Goal: Information Seeking & Learning: Learn about a topic

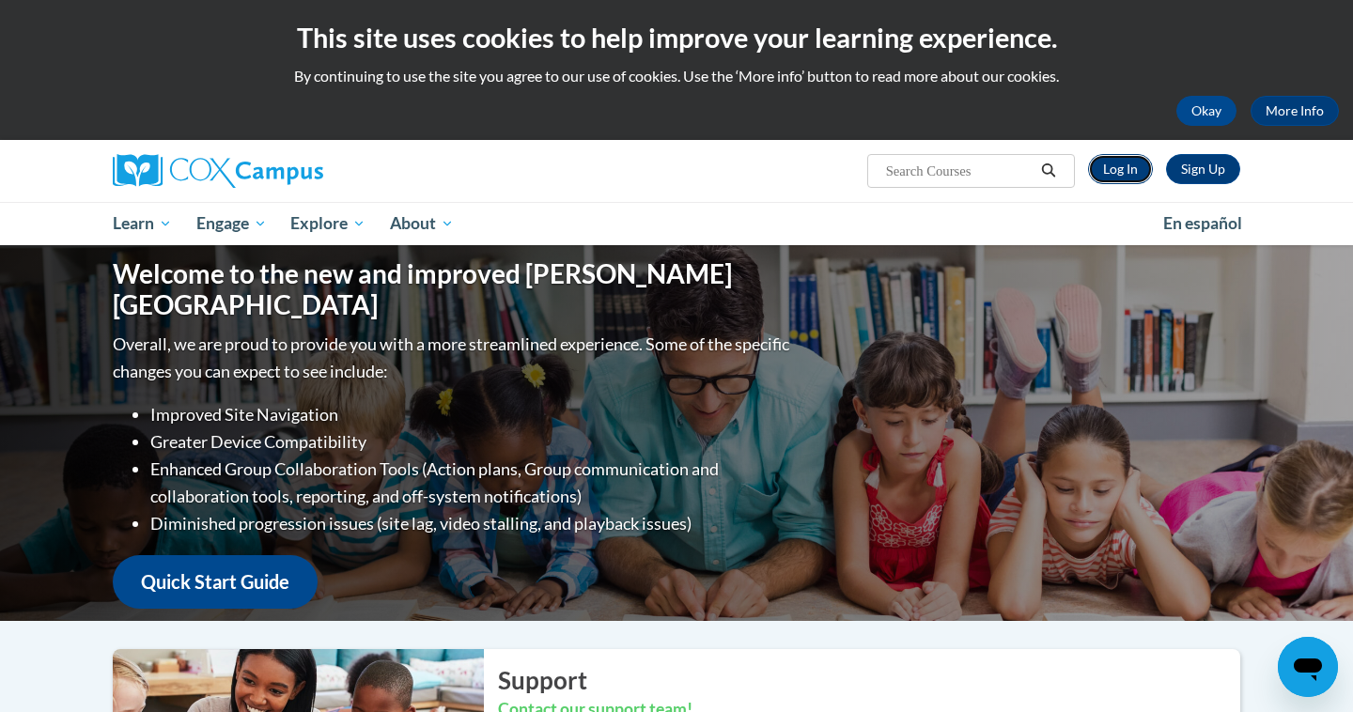
click at [1119, 176] on link "Log In" at bounding box center [1120, 169] width 65 height 30
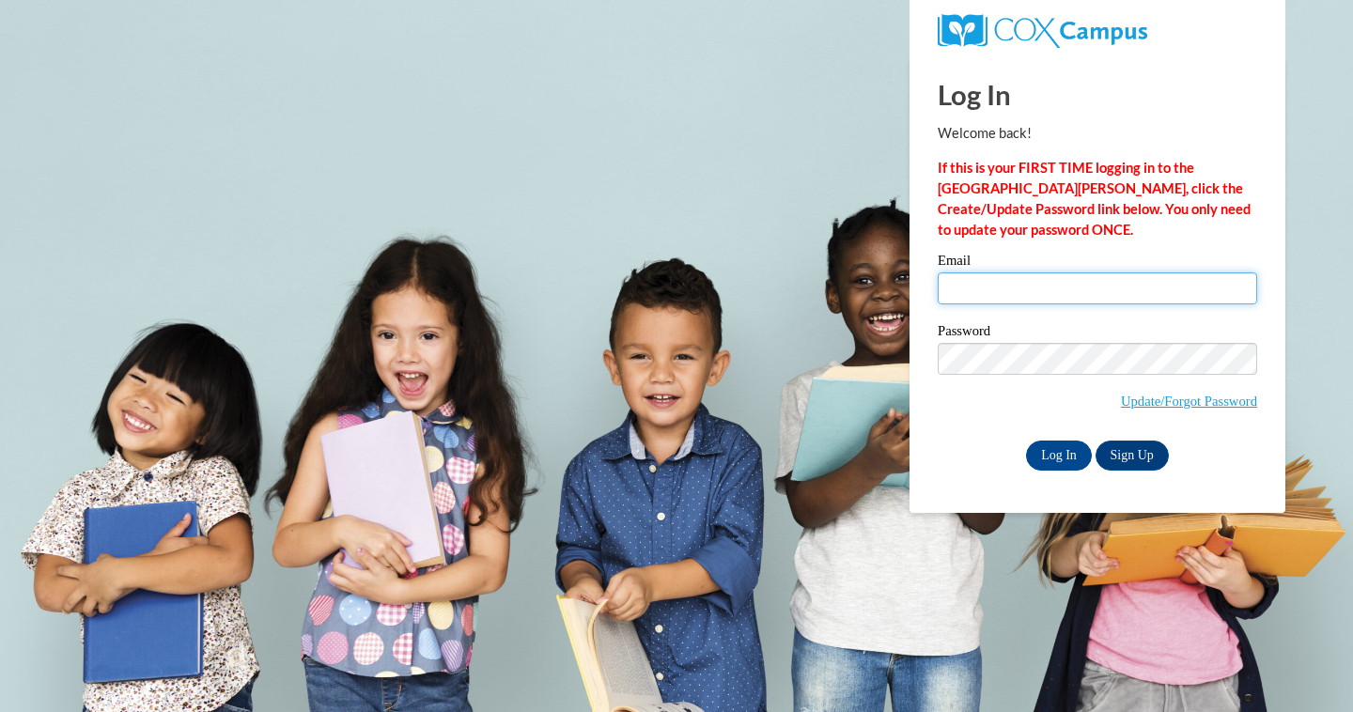
click at [1095, 291] on input "Email" at bounding box center [1097, 288] width 319 height 32
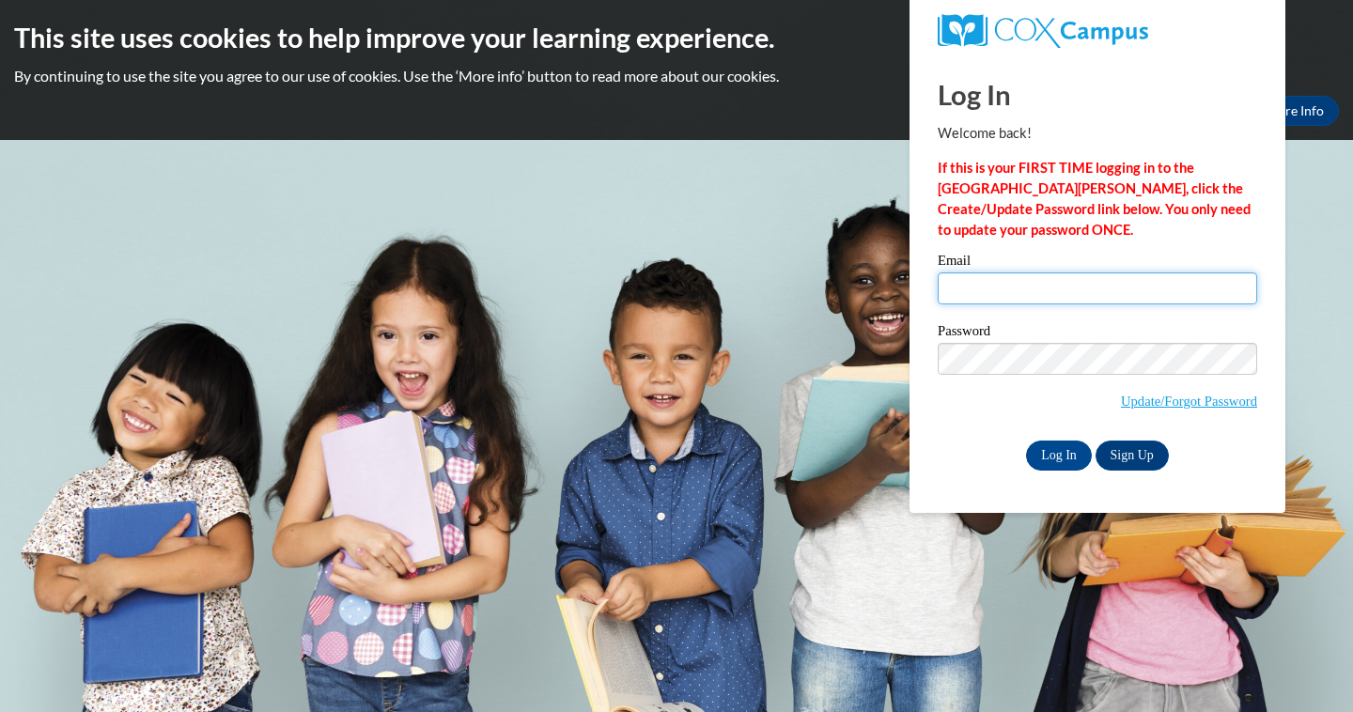
type input "wiseg@prescott.k12.wi.us"
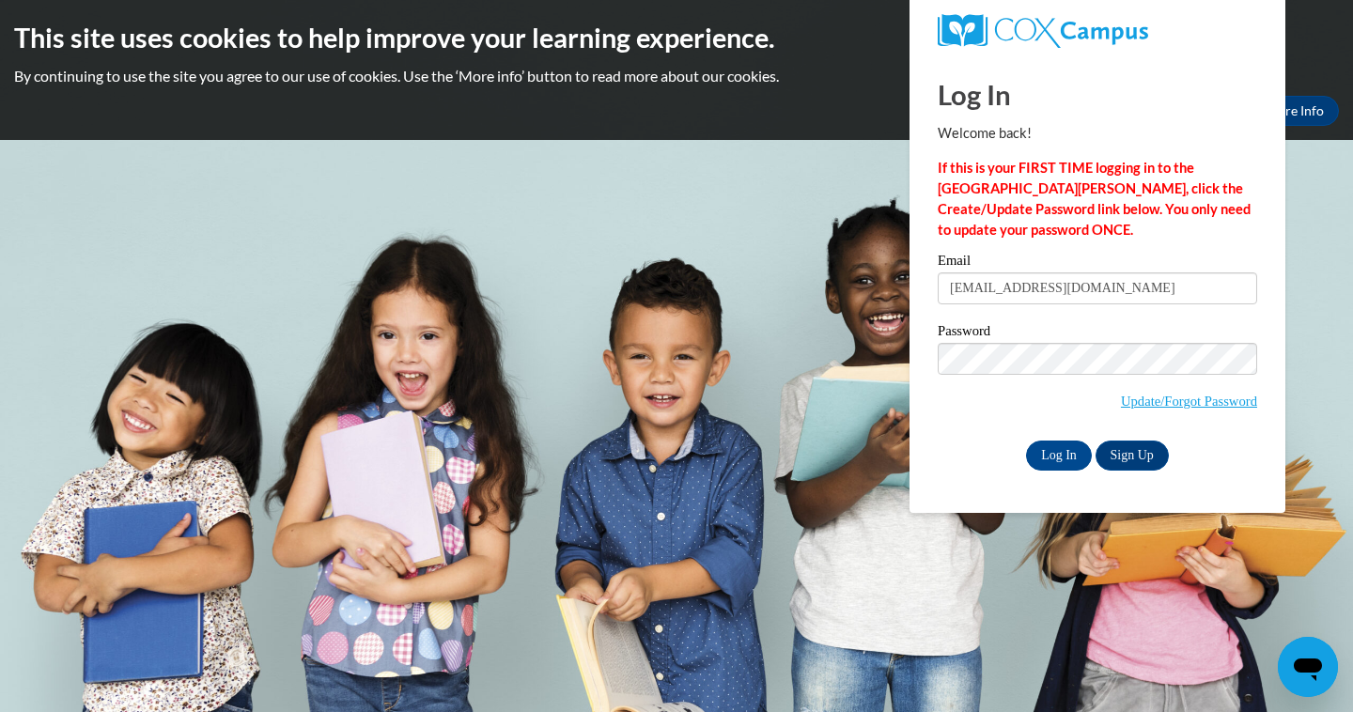
click at [989, 439] on div "Email wiseg@prescott.k12.wi.us Password Update/Forgot Password Log In Sign Up OR" at bounding box center [1097, 362] width 319 height 216
click at [1026, 452] on input "Log In" at bounding box center [1059, 456] width 66 height 30
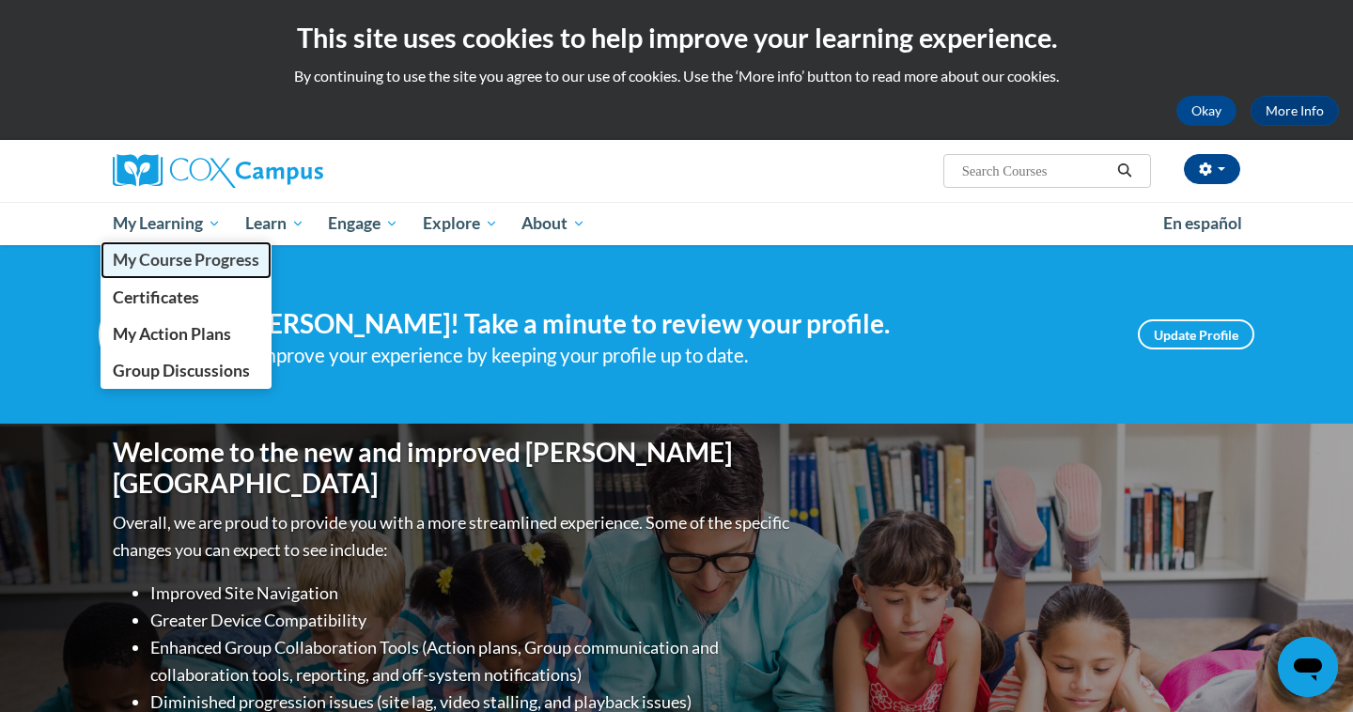
click at [156, 264] on span "My Course Progress" at bounding box center [186, 260] width 147 height 20
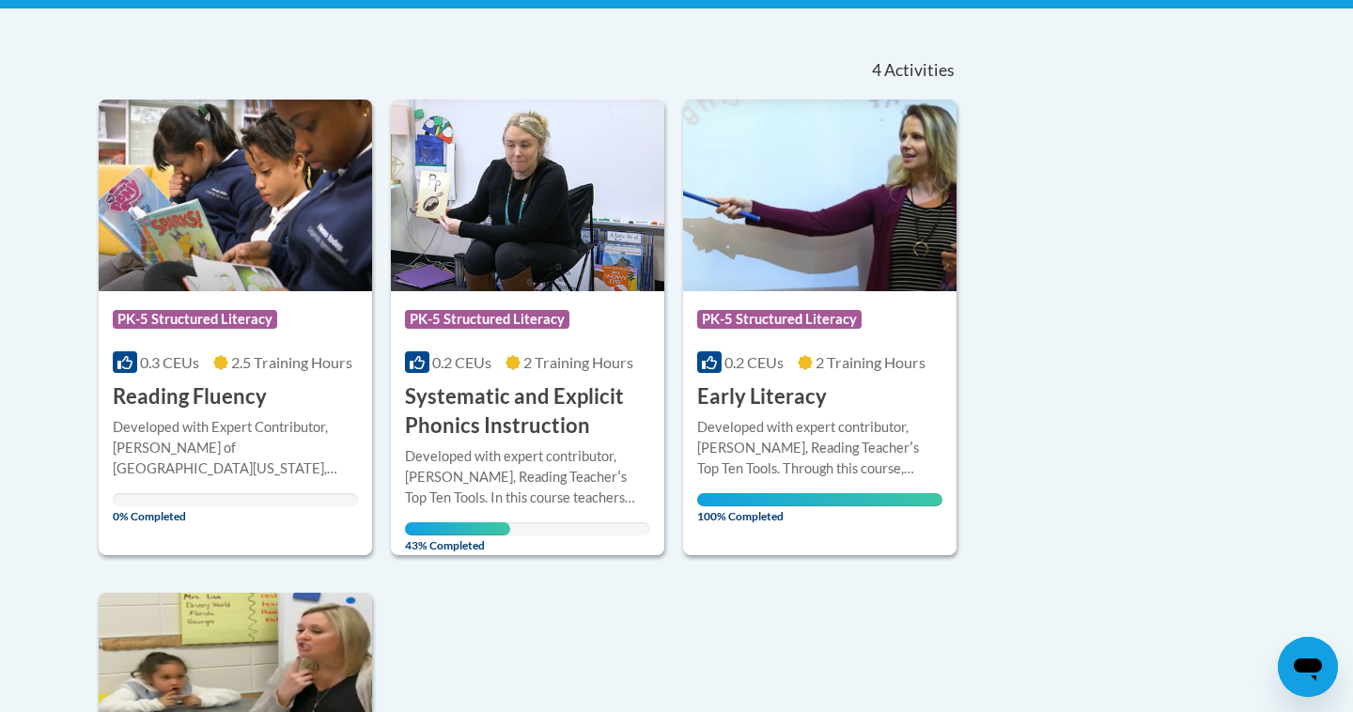
scroll to position [385, 0]
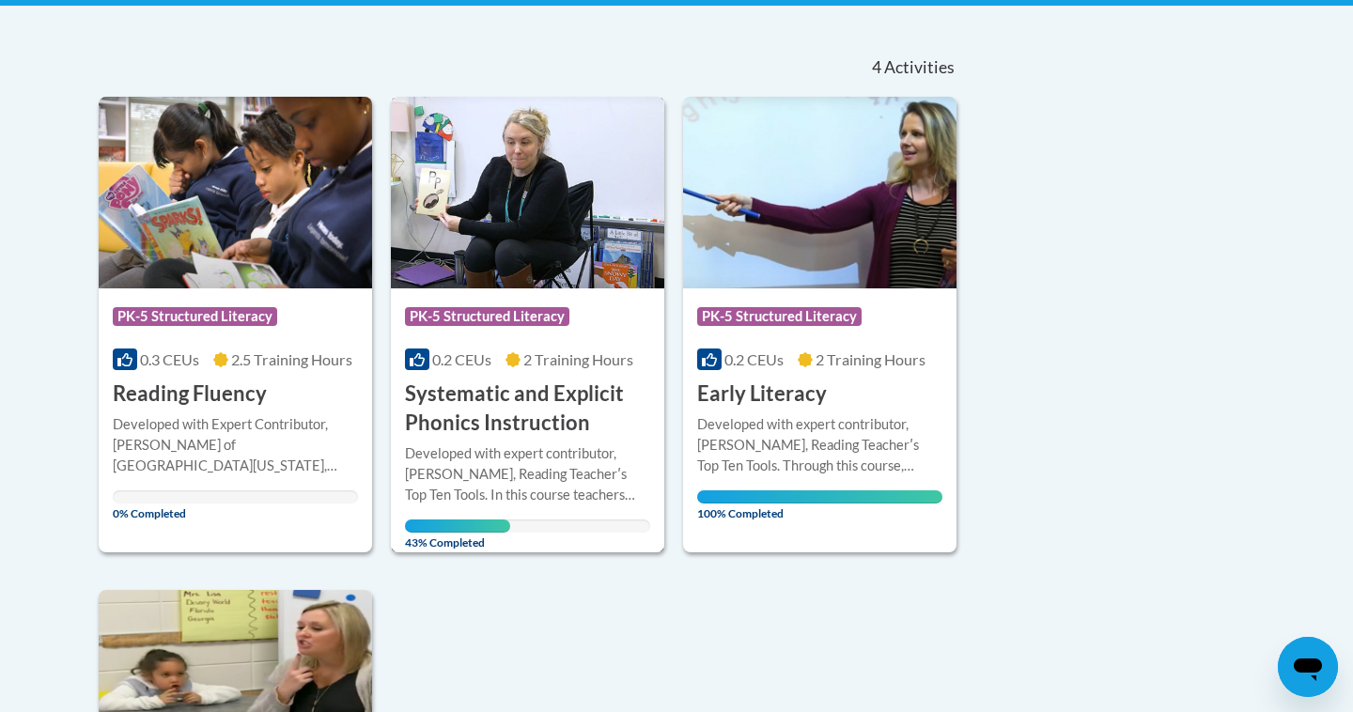
click at [524, 413] on h3 "Systematic and Explicit Phonics Instruction" at bounding box center [527, 409] width 245 height 58
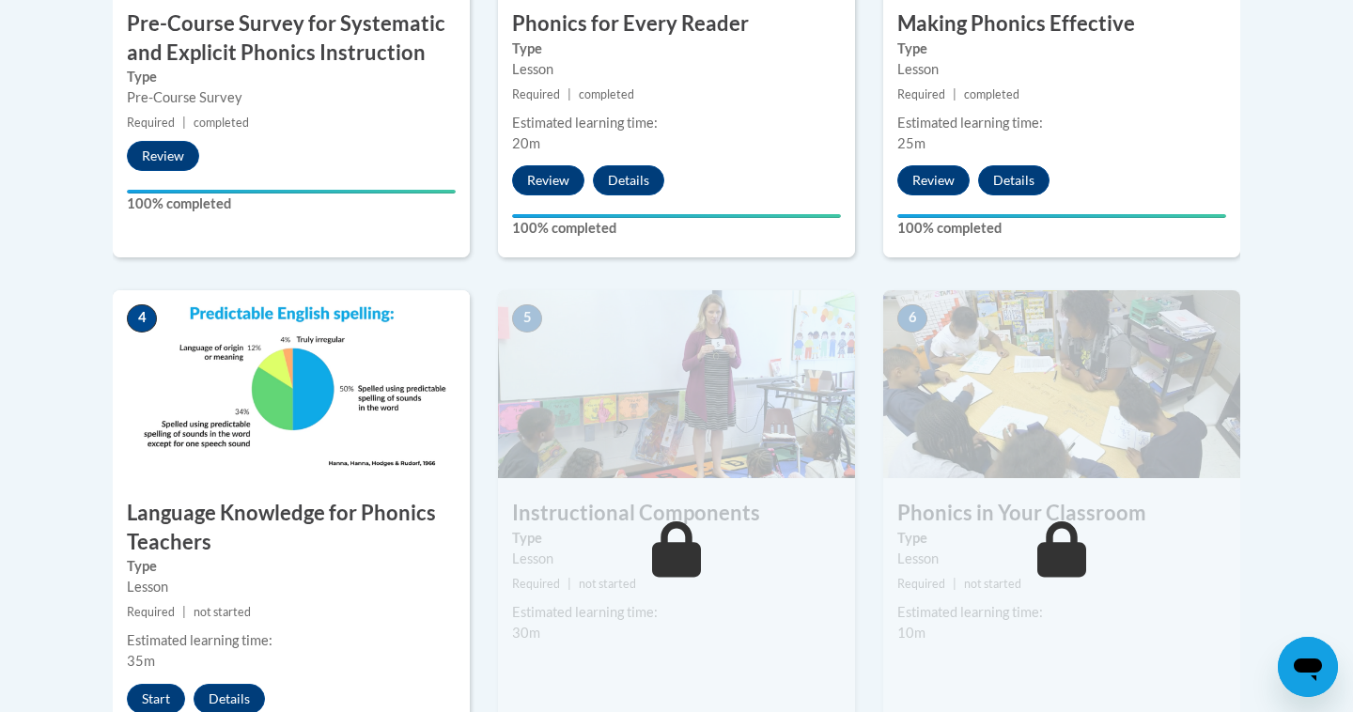
scroll to position [903, 0]
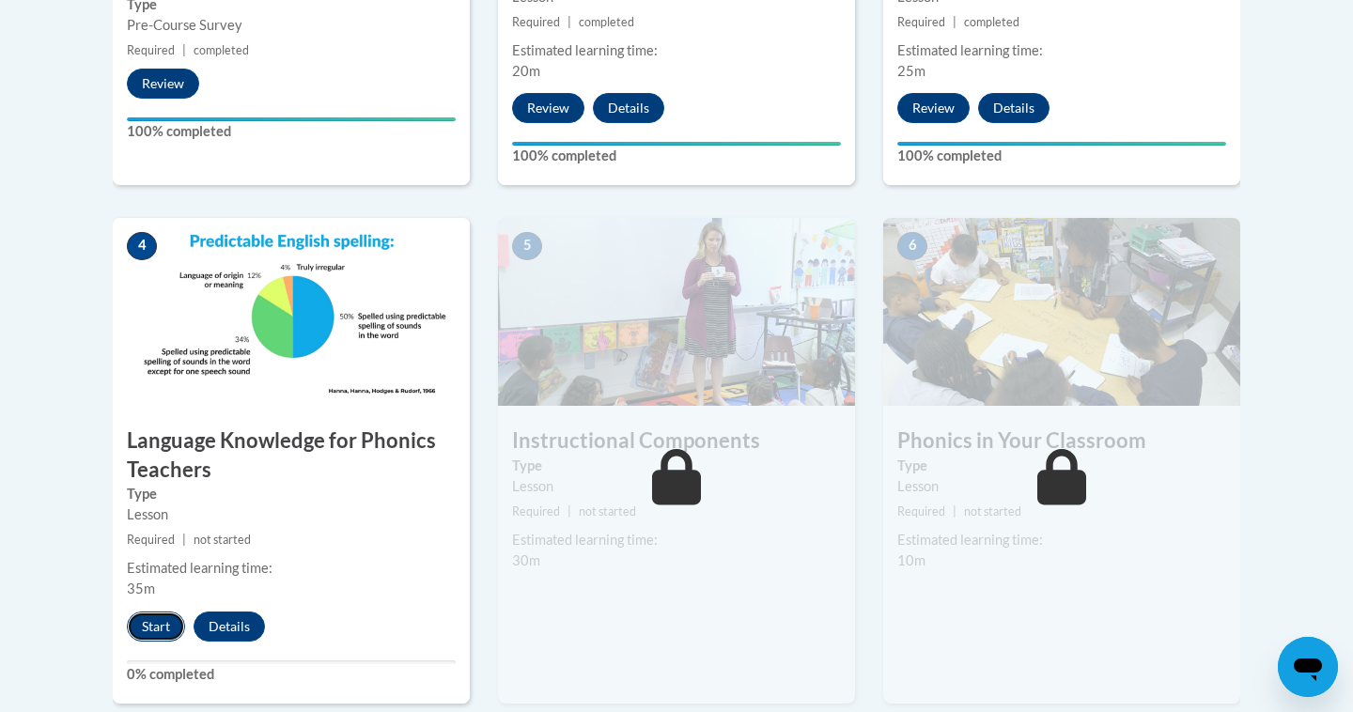
click at [147, 637] on button "Start" at bounding box center [156, 627] width 58 height 30
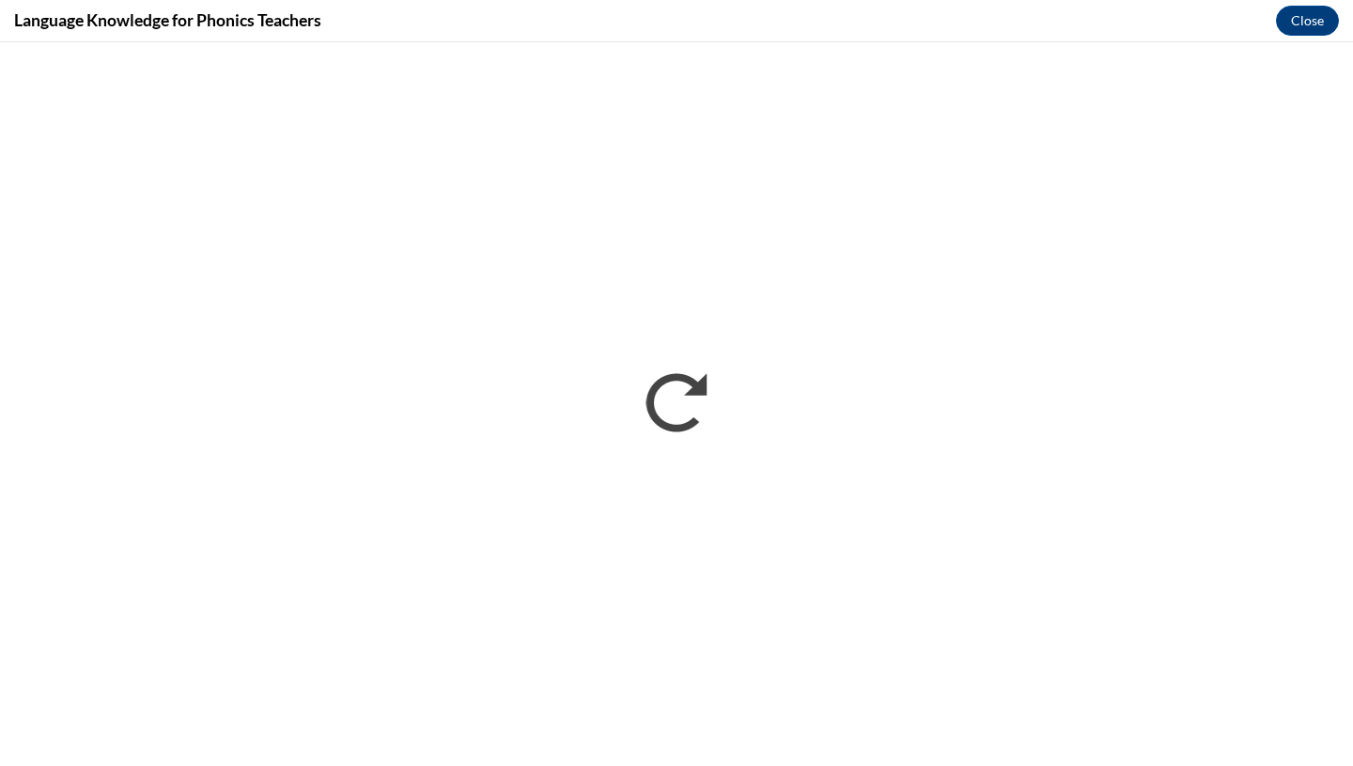
scroll to position [0, 0]
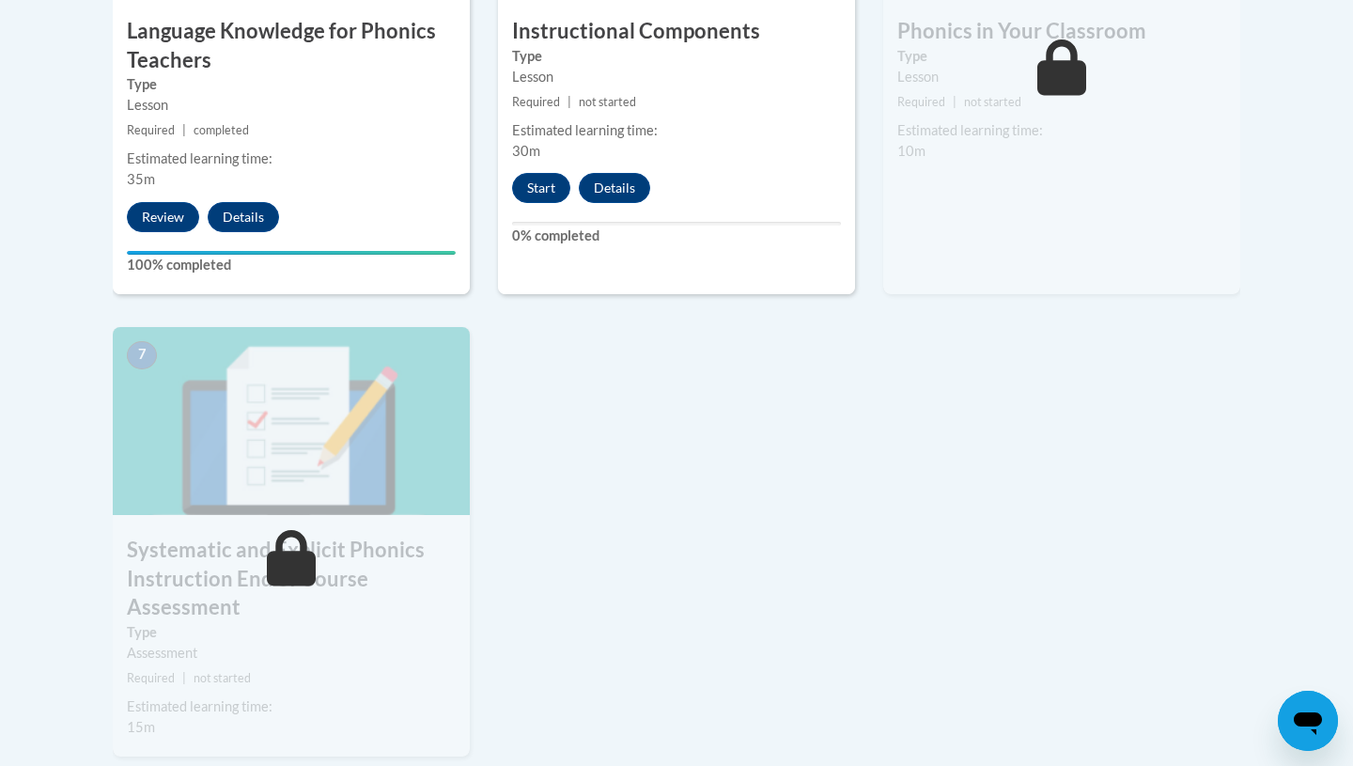
scroll to position [1463, 0]
